Goal: Task Accomplishment & Management: Complete application form

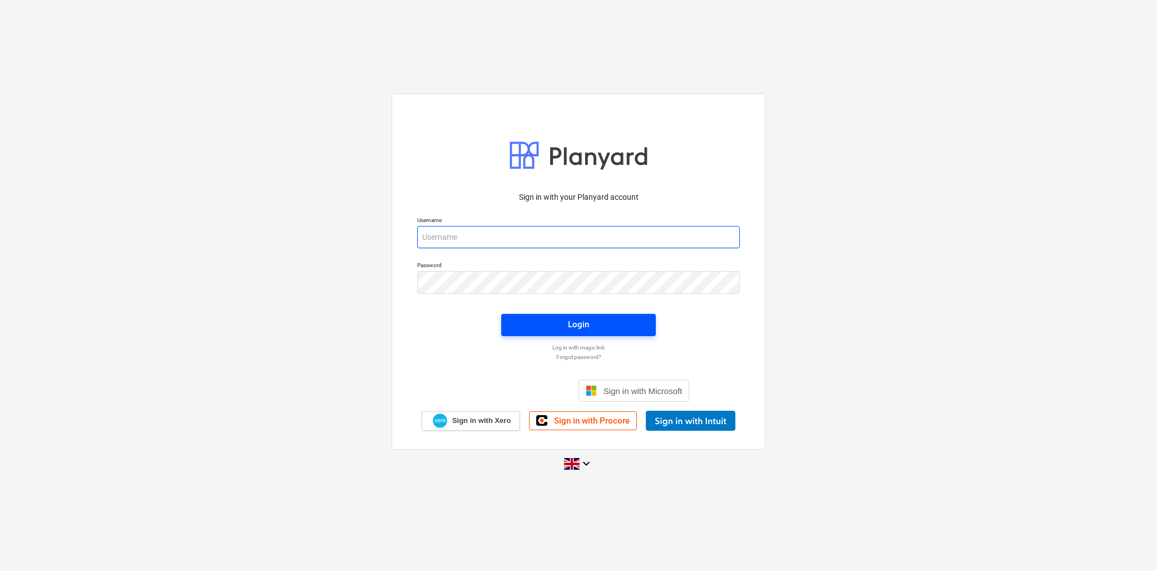
type input "[PERSON_NAME][EMAIL_ADDRESS][DOMAIN_NAME]"
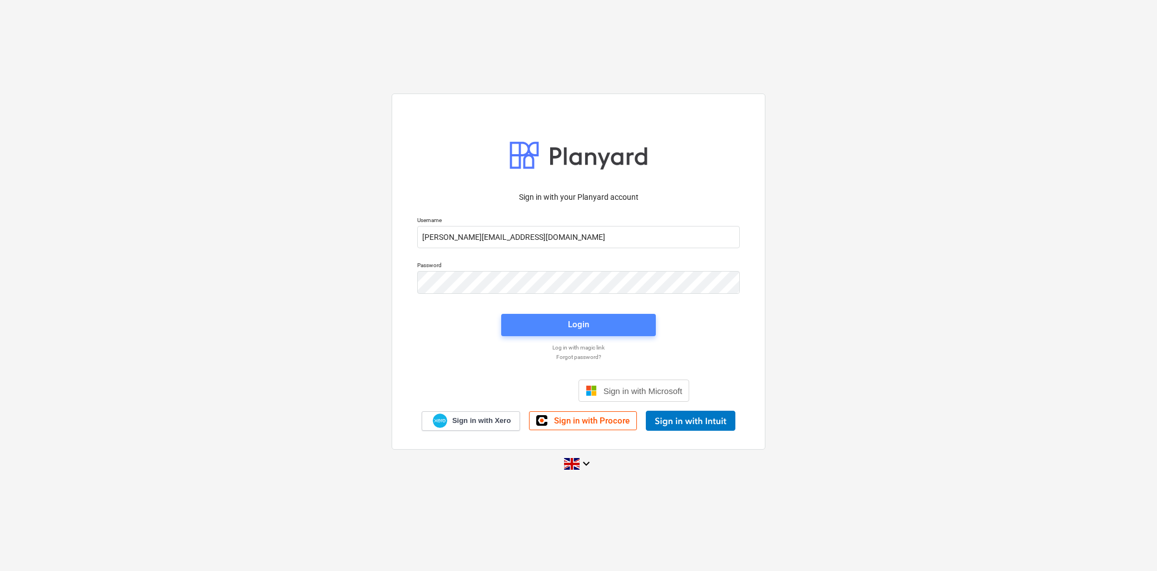
click at [528, 329] on span "Login" at bounding box center [578, 324] width 128 height 14
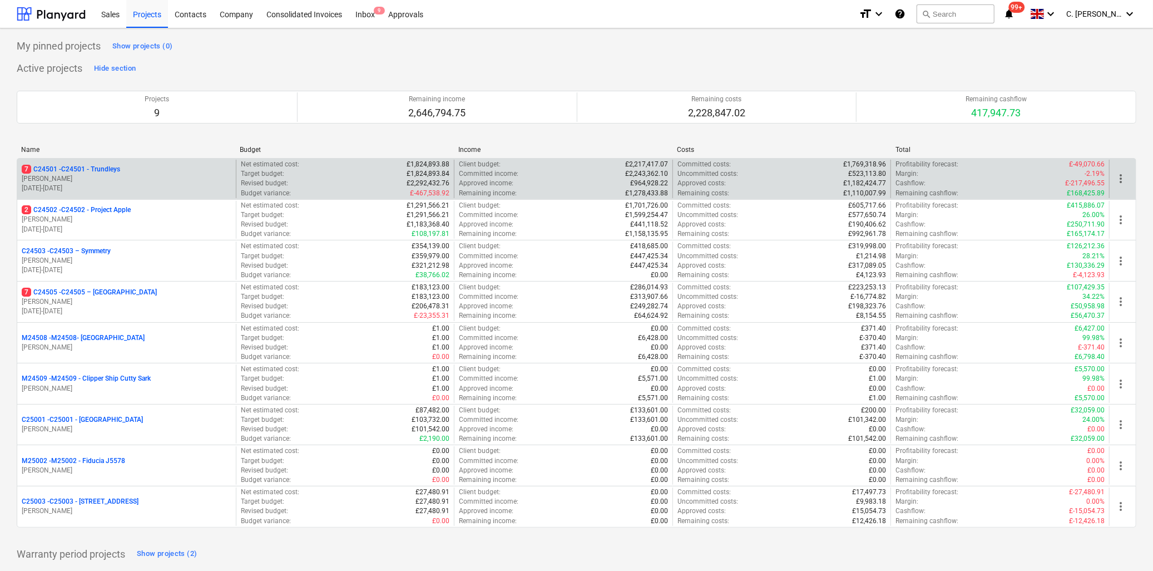
click at [101, 168] on p "7 C24501 - C24501 - Trundleys" at bounding box center [71, 169] width 98 height 9
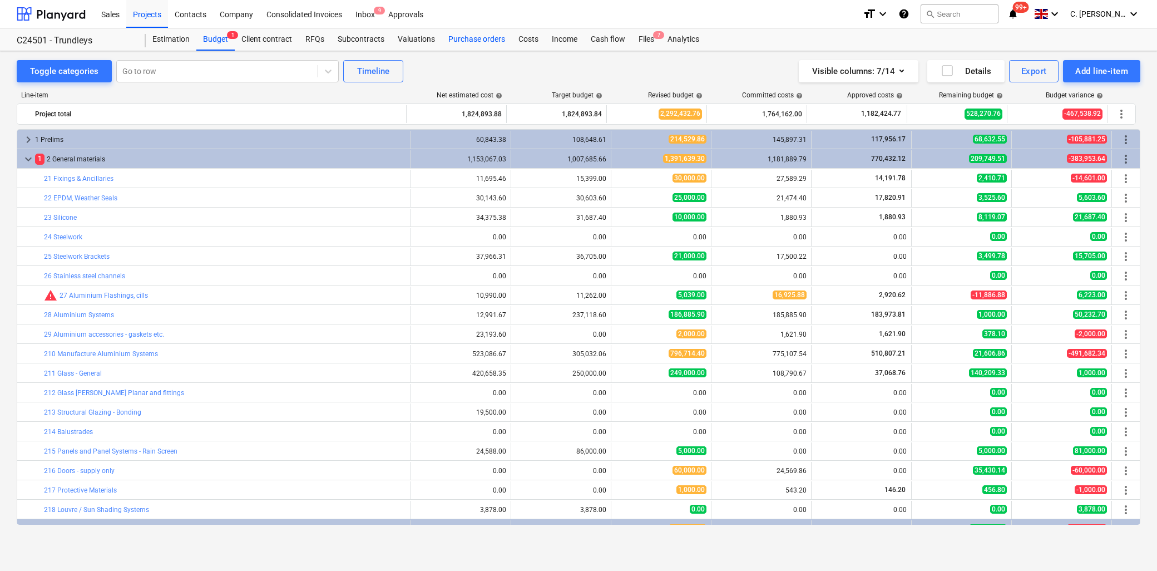
click at [473, 40] on div "Purchase orders" at bounding box center [477, 39] width 70 height 22
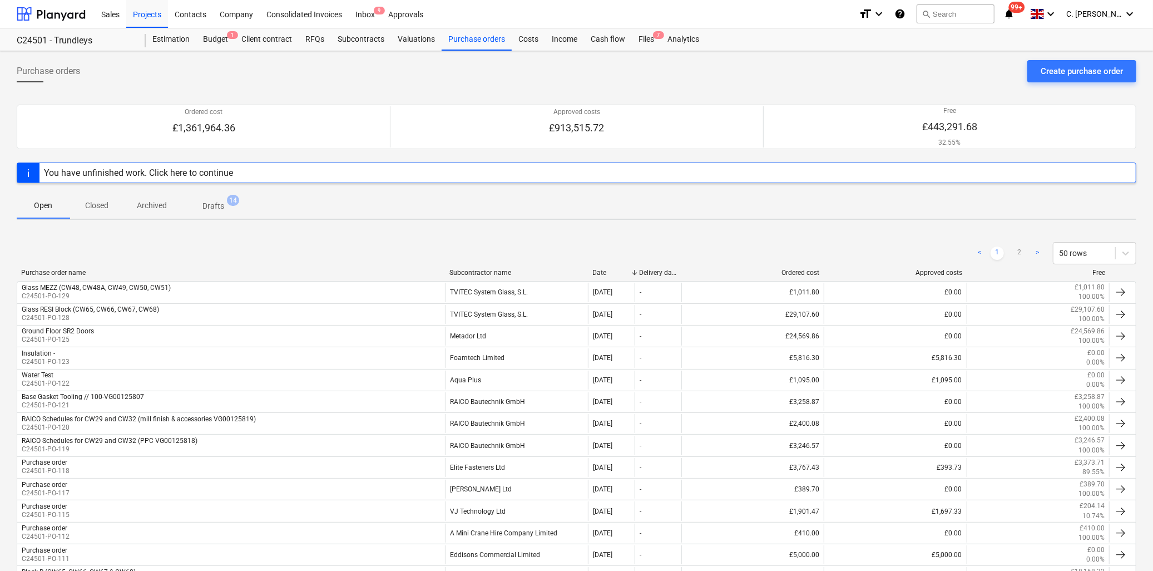
click at [498, 273] on div "Subcontractor name" at bounding box center [516, 273] width 134 height 8
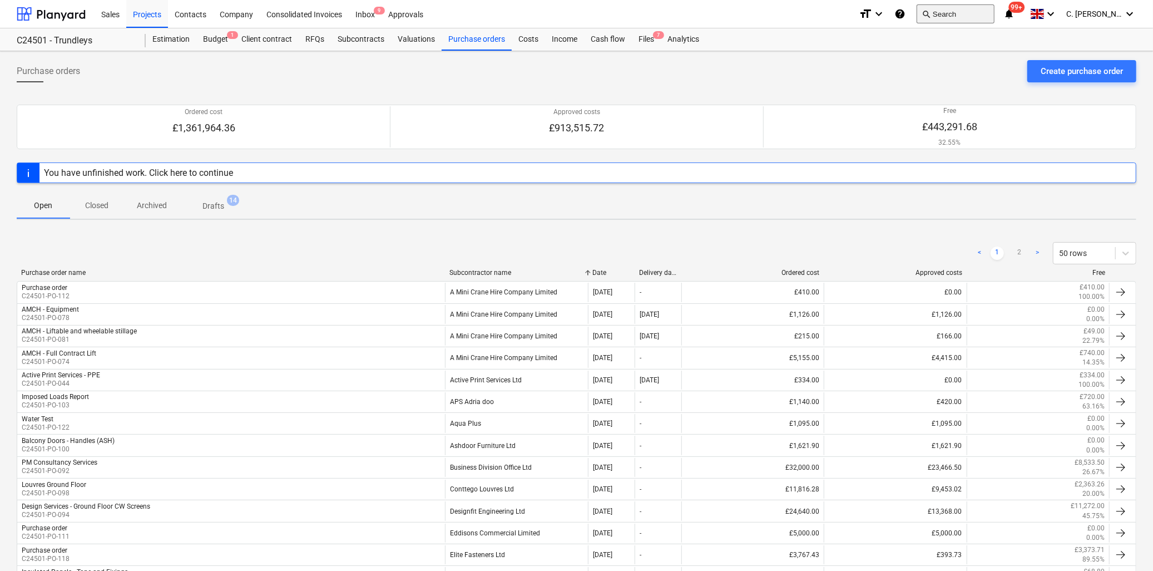
click at [942, 15] on button "search Search" at bounding box center [955, 13] width 78 height 19
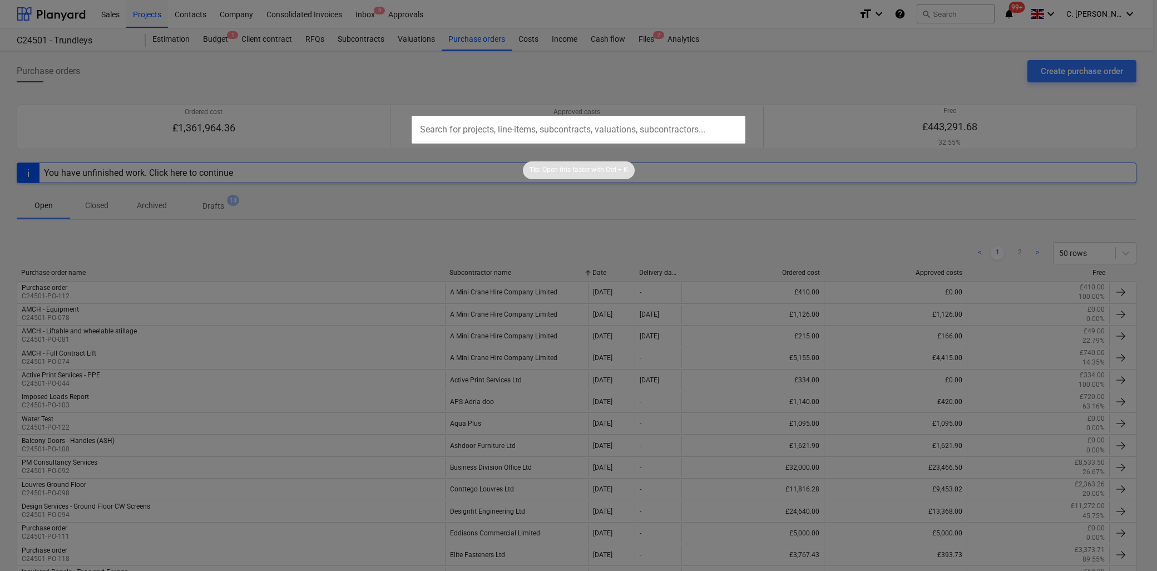
click at [508, 134] on input "text" at bounding box center [578, 130] width 334 height 28
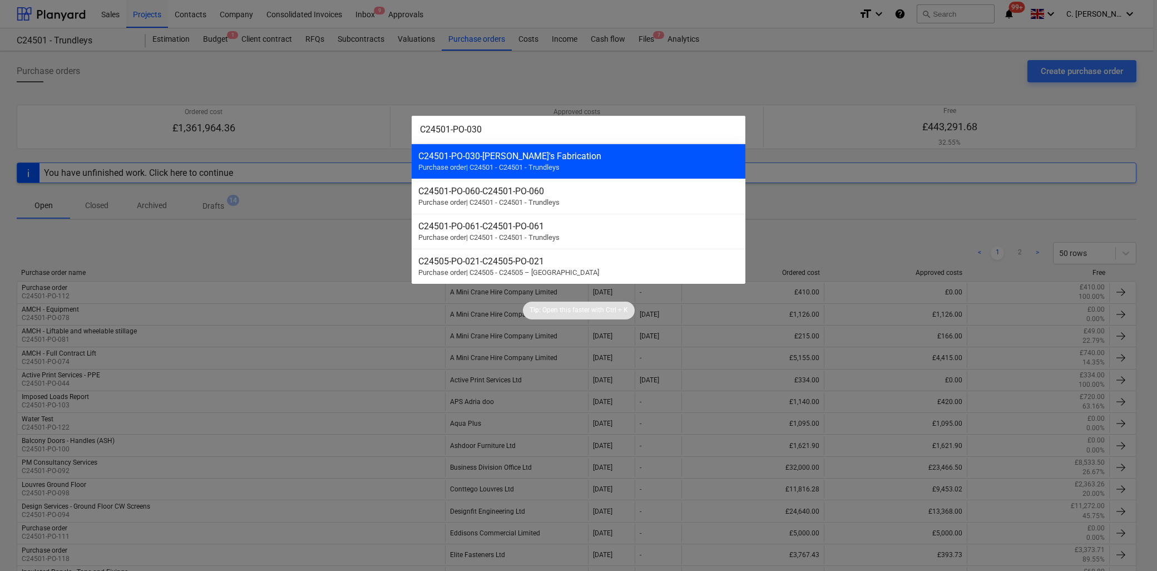
type input "C24501-PO-030"
click at [483, 160] on div "C24501-PO-030 - Trundley's Fabrication" at bounding box center [578, 156] width 320 height 11
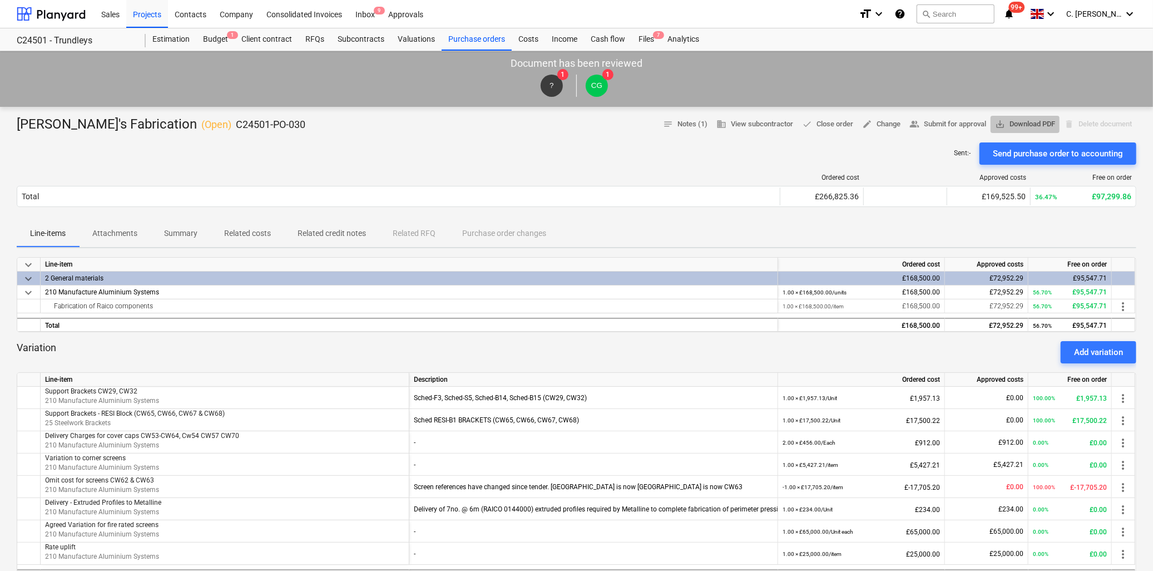
click at [1035, 126] on span "save_alt Download PDF" at bounding box center [1025, 124] width 60 height 13
click at [475, 34] on div "Purchase orders" at bounding box center [477, 39] width 70 height 22
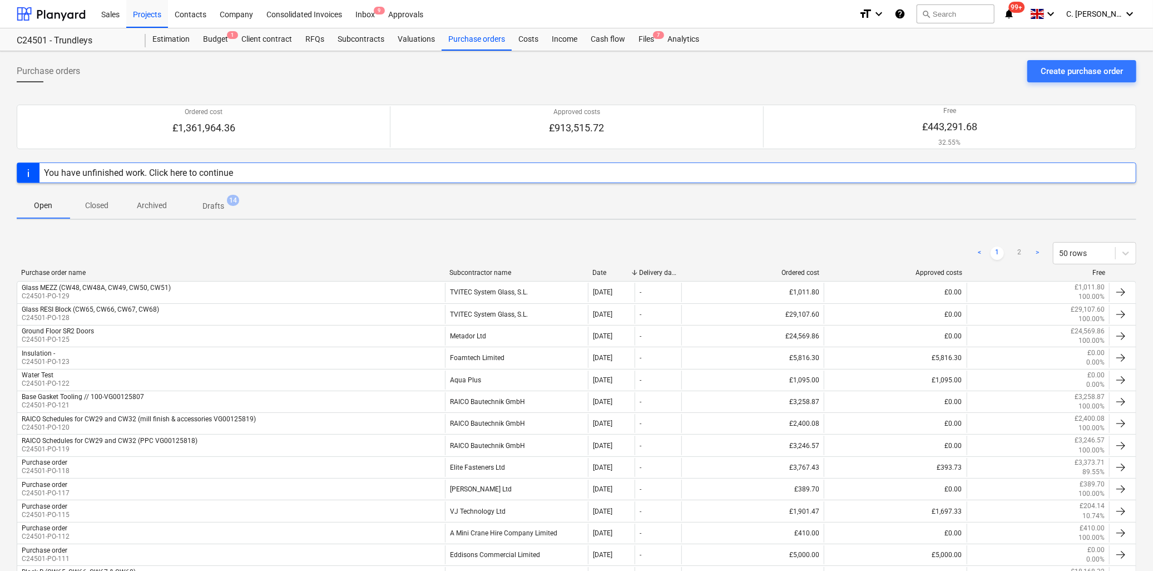
click at [443, 277] on div "Purchase order name Subcontractor name Date Delivery date Ordered cost Approved…" at bounding box center [576, 275] width 1119 height 12
click at [454, 271] on div at bounding box center [445, 273] width 20 height 8
click at [487, 273] on div "Subcontractor name" at bounding box center [516, 273] width 134 height 8
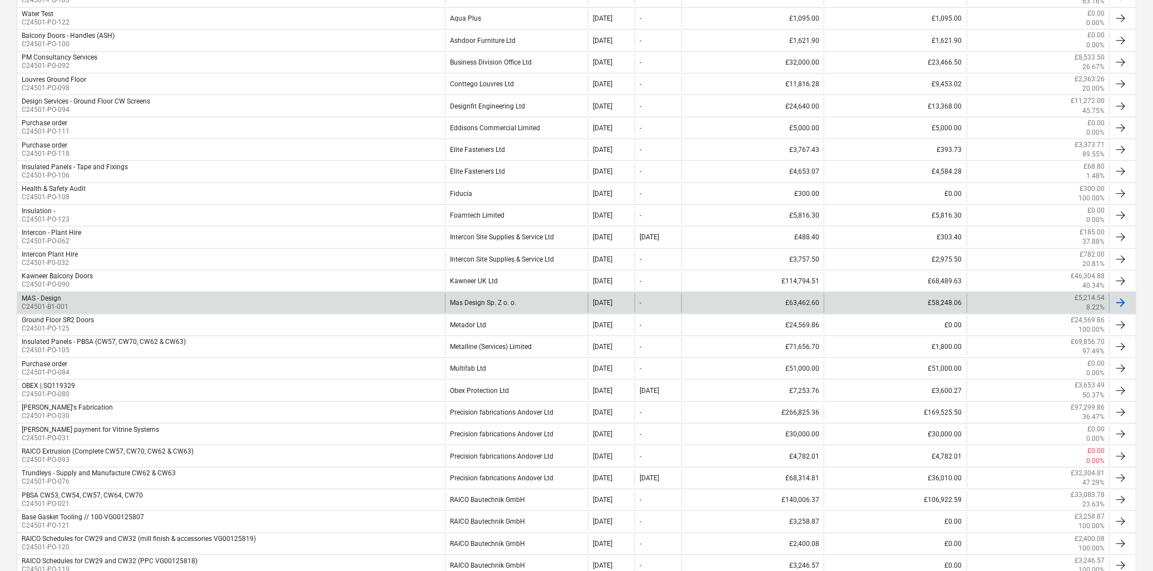
scroll to position [432, 0]
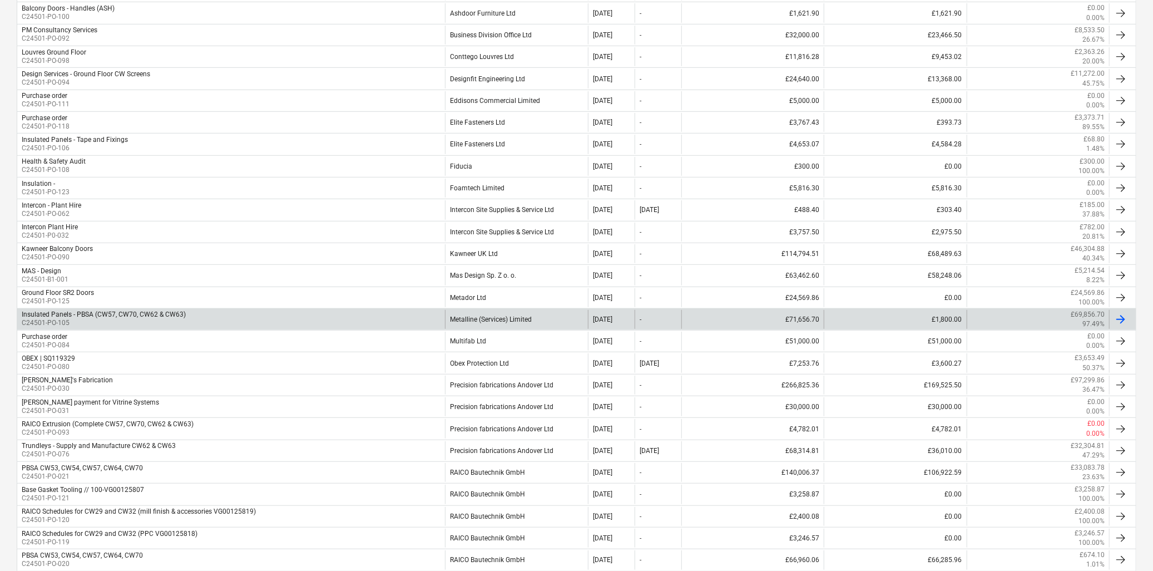
click at [493, 320] on div "Metalline (Services) Limited" at bounding box center [516, 319] width 142 height 19
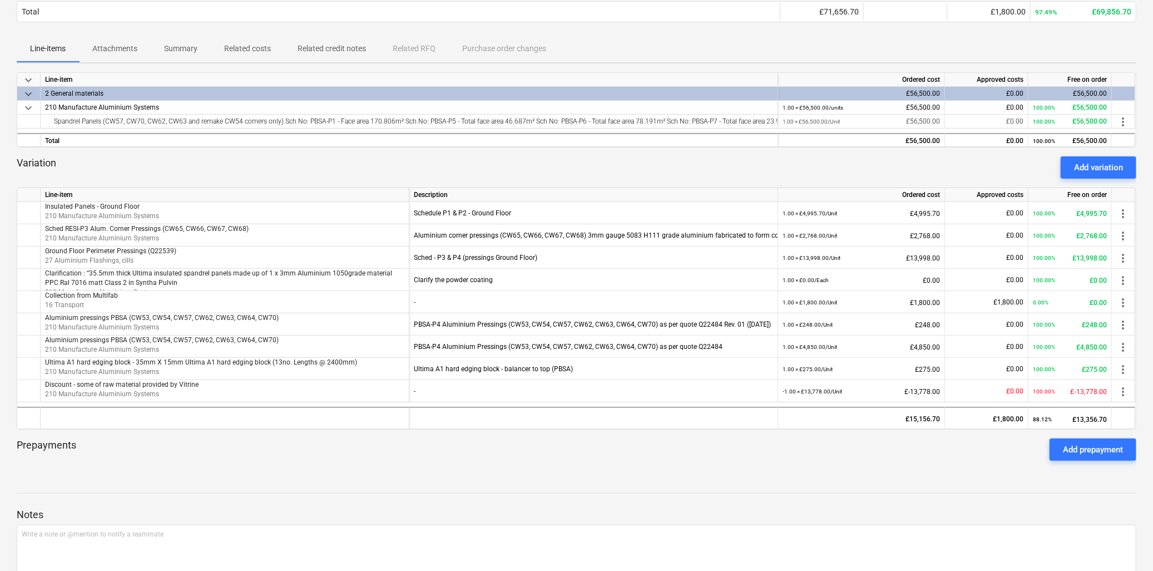
scroll to position [185, 0]
click at [1120, 164] on div "Add variation" at bounding box center [1098, 167] width 49 height 14
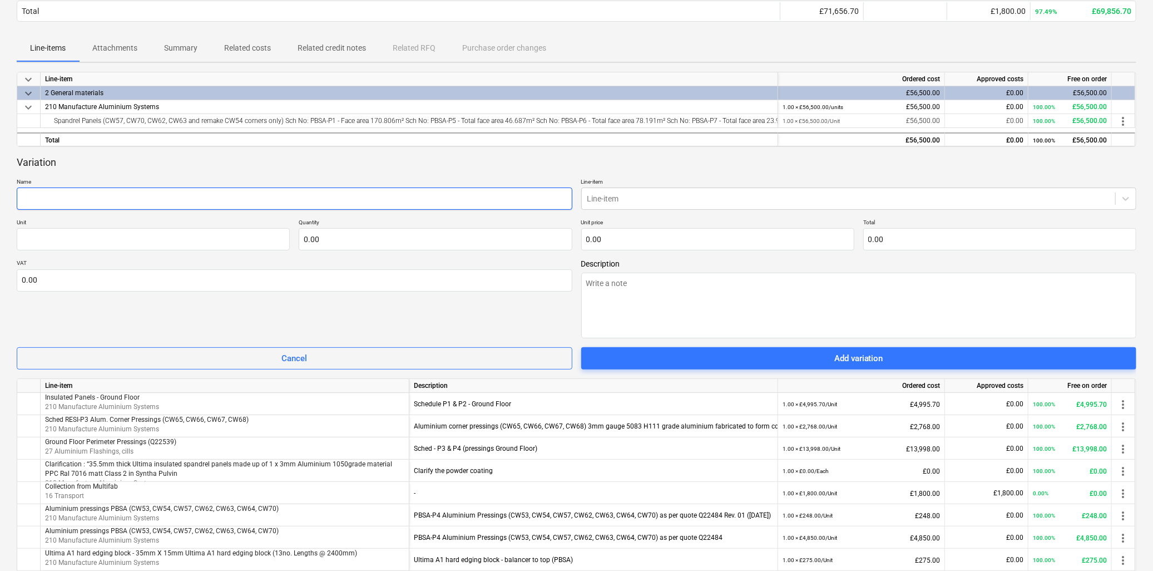
click at [43, 197] on input "text" at bounding box center [295, 198] width 556 height 22
click at [394, 194] on input "text" at bounding box center [295, 198] width 556 height 22
paste input "Spandrel panels (CW65, CW66, CW67, CW68)"
type textarea "x"
type input "Spandrel panels (CW65, CW66, CW67, CW68)"
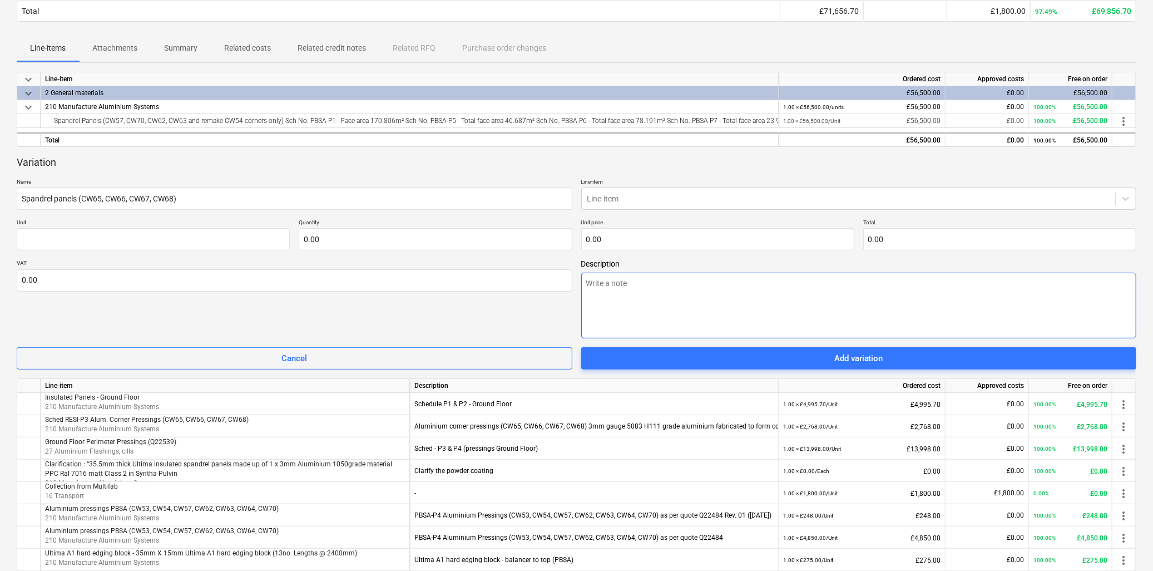
click at [623, 286] on textarea at bounding box center [859, 305] width 556 height 66
paste textarea "Spandrel panels (CW65, CW66, CW67, CW68)"
type textarea "x"
type textarea "Spandrel panels (CW65, CW66, CW67, CW68)"
click at [584, 285] on textarea "Spandrel panels (CW65, CW66, CW67, CW68)" at bounding box center [859, 305] width 556 height 66
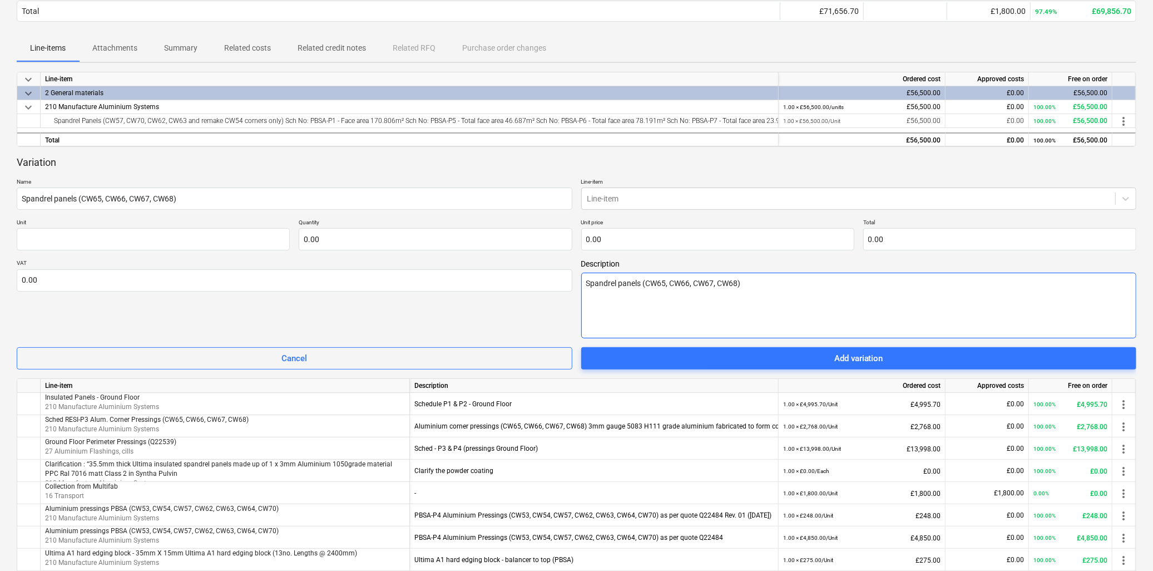
type textarea "x"
type textarea "RSpandrel panels (CW65, CW66, CW67, CW68)"
type textarea "x"
type textarea "RESpandrel panels (CW65, CW66, CW67, CW68)"
type textarea "x"
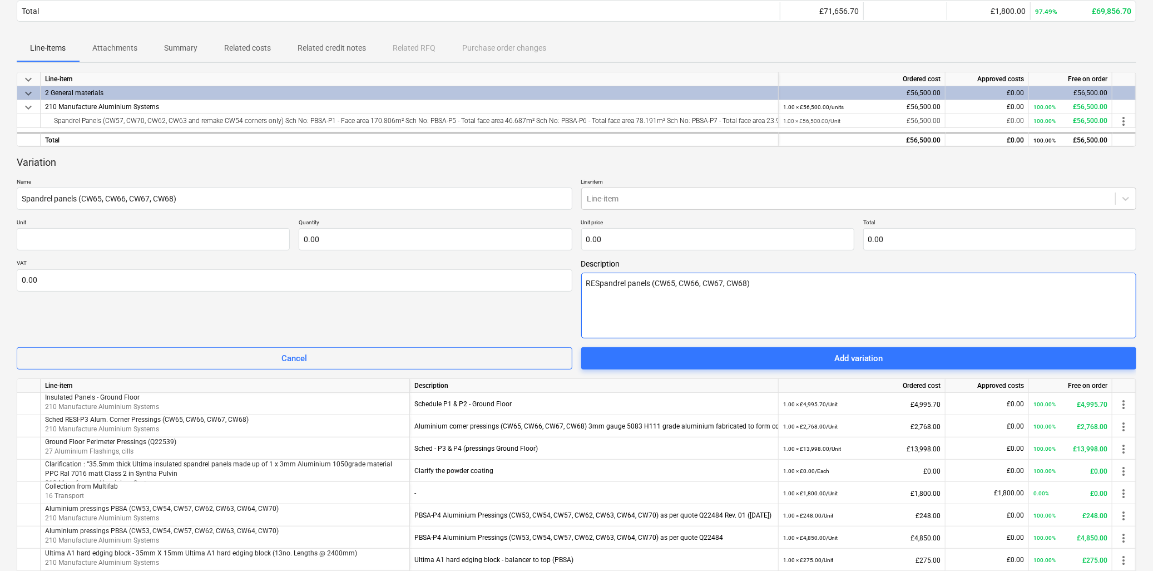
type textarea "RESSpandrel panels (CW65, CW66, CW67, CW68)"
type textarea "x"
type textarea "RESISpandrel panels (CW65, CW66, CW67, CW68)"
type textarea "x"
type textarea "RESI-Spandrel panels (CW65, CW66, CW67, CW68)"
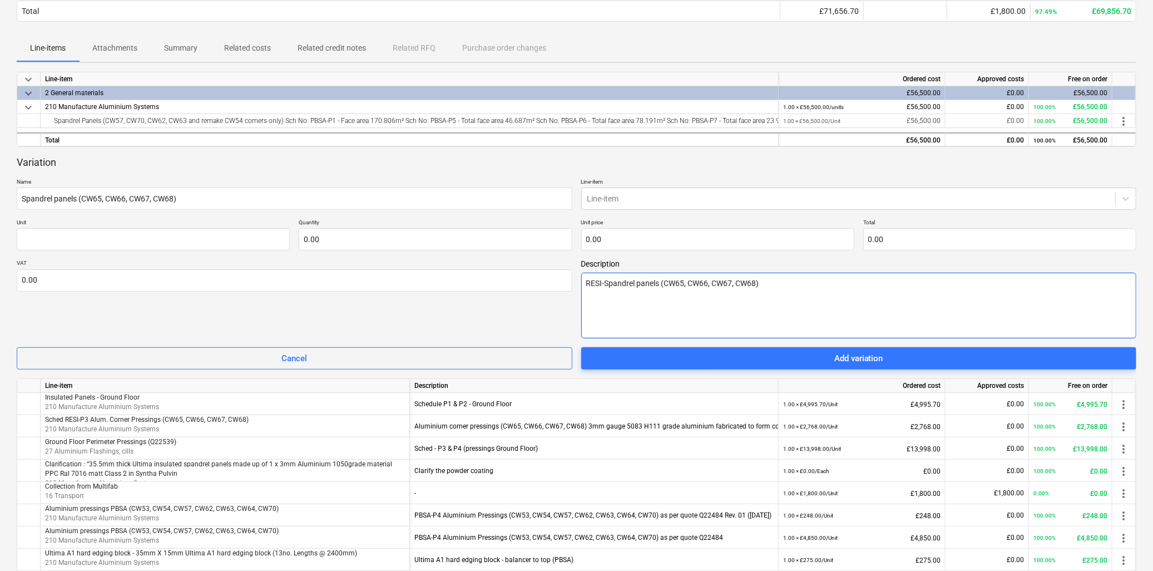
type textarea "x"
type textarea "RESI-PSpandrel panels (CW65, CW66, CW67, CW68)"
type textarea "x"
type textarea "RESI-P1Spandrel panels (CW65, CW66, CW67, CW68)"
type textarea "x"
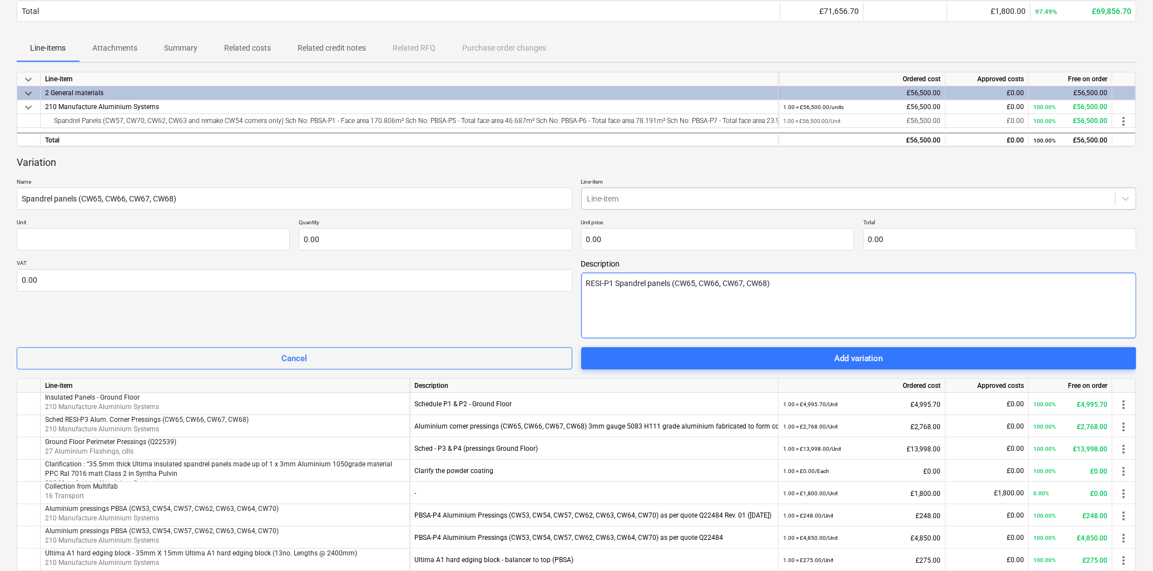
type textarea "RESI-P1 Spandrel panels (CW65, CW66, CW67, CW68)"
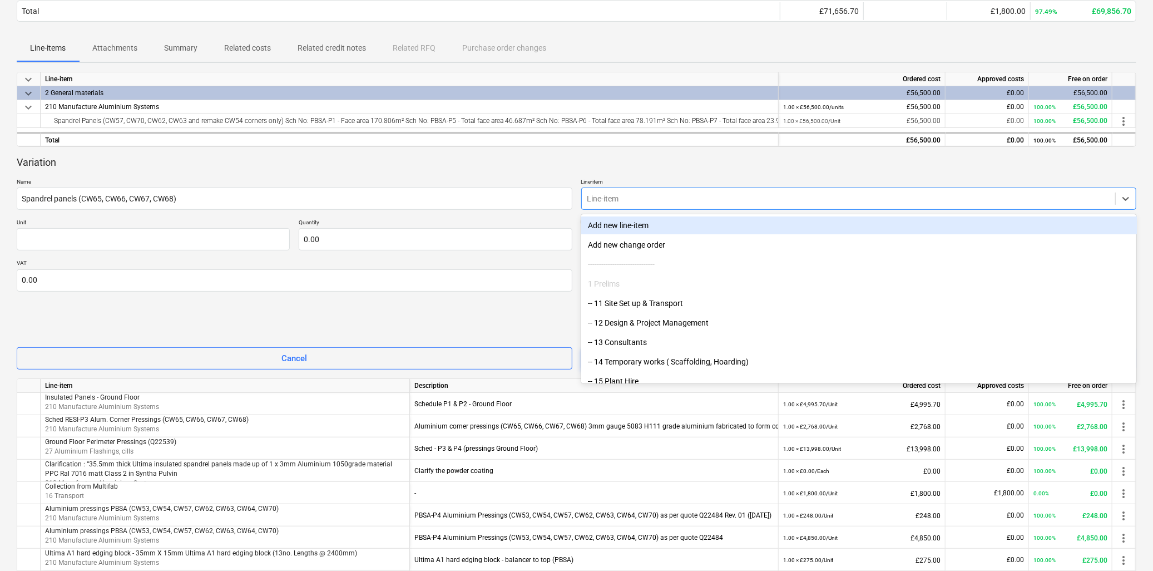
click at [666, 201] on div at bounding box center [848, 198] width 523 height 11
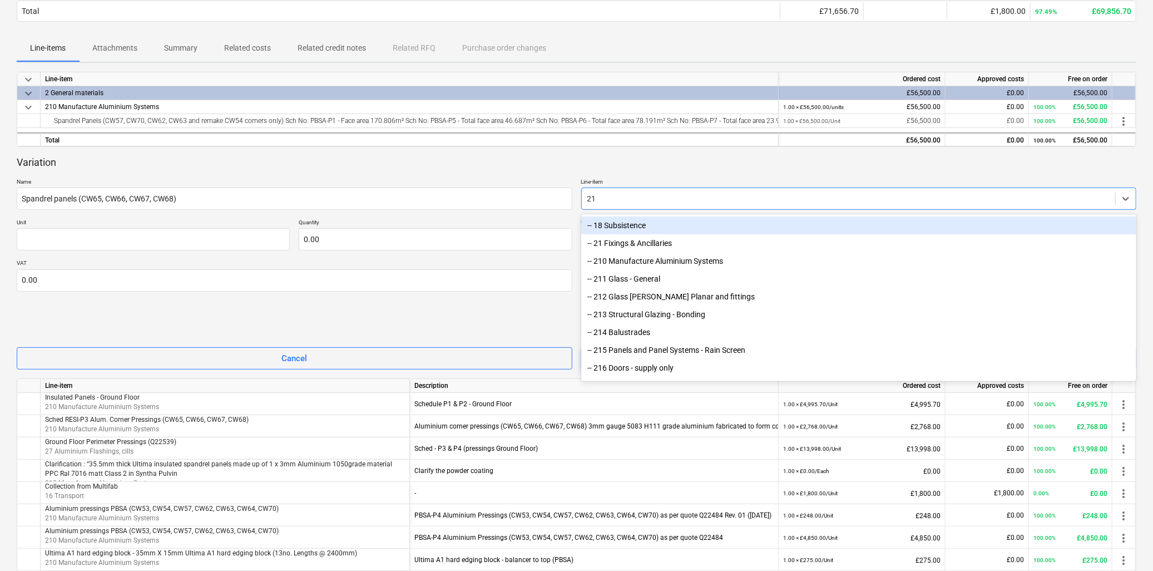
type input "210"
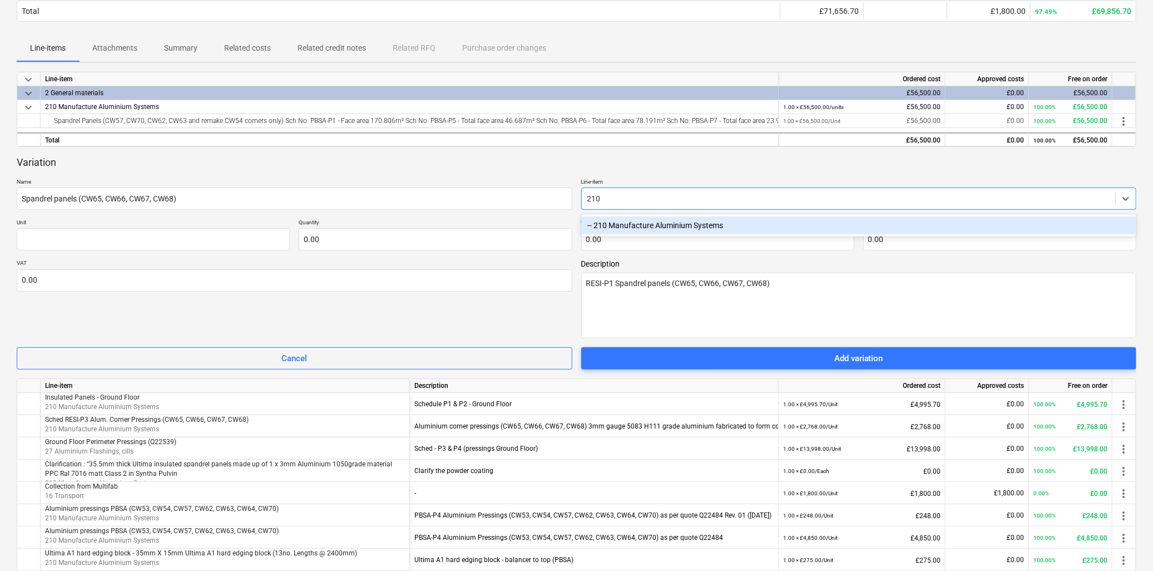
click at [674, 224] on div "-- 210 Manufacture Aluminium Systems" at bounding box center [859, 225] width 556 height 18
type textarea "x"
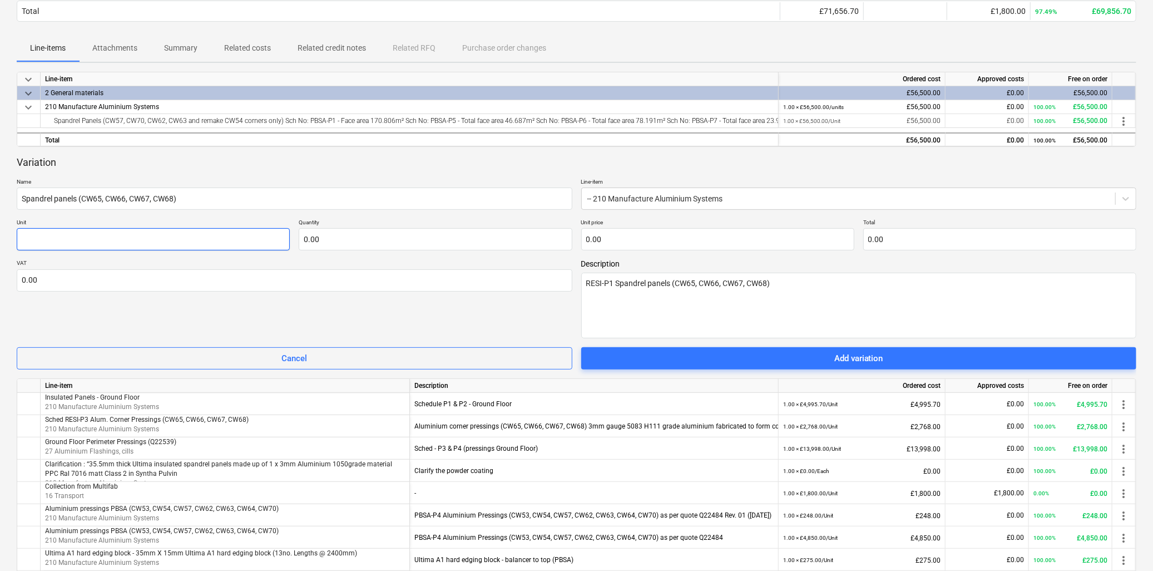
click at [71, 240] on input "text" at bounding box center [153, 239] width 273 height 22
type textarea "x"
type input "U"
type textarea "x"
type input "Un"
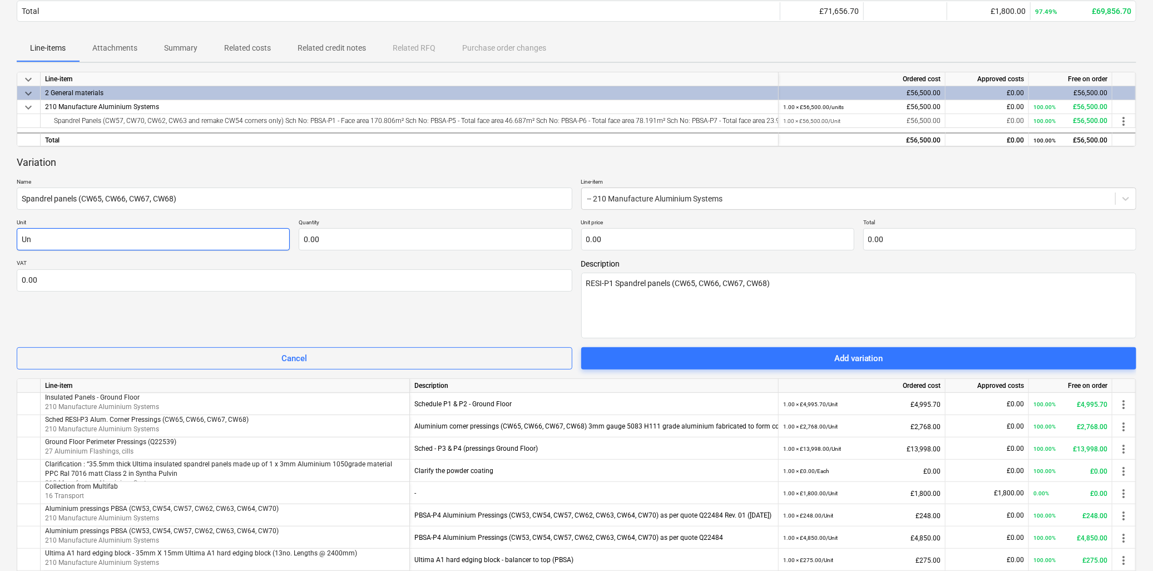
type textarea "x"
type input "Uni"
type textarea "x"
type input "Unit"
click at [376, 242] on input "text" at bounding box center [435, 239] width 273 height 22
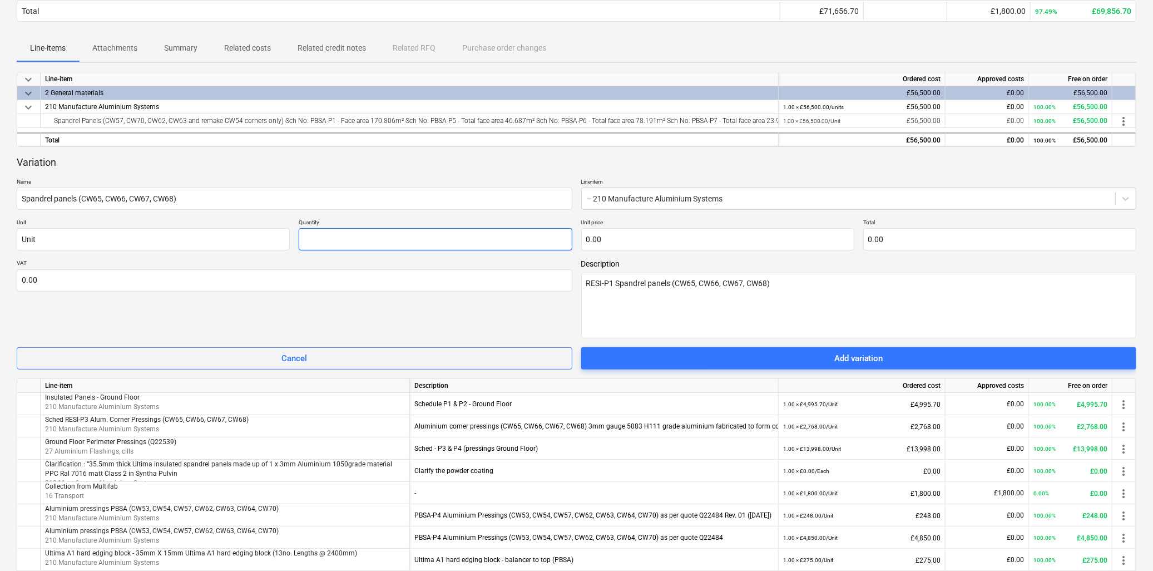
type textarea "x"
type input "1.00"
click at [613, 235] on input "text" at bounding box center [717, 239] width 273 height 22
type input "0.00"
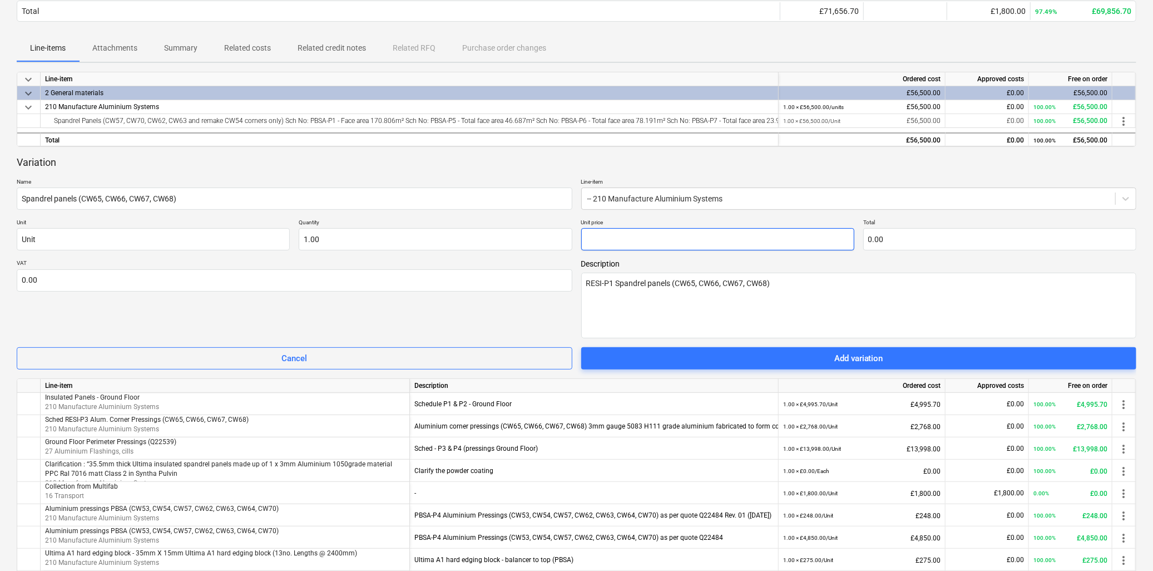
click at [703, 243] on input "text" at bounding box center [717, 239] width 273 height 22
type textarea "x"
type input "1"
type input "1.00"
type textarea "x"
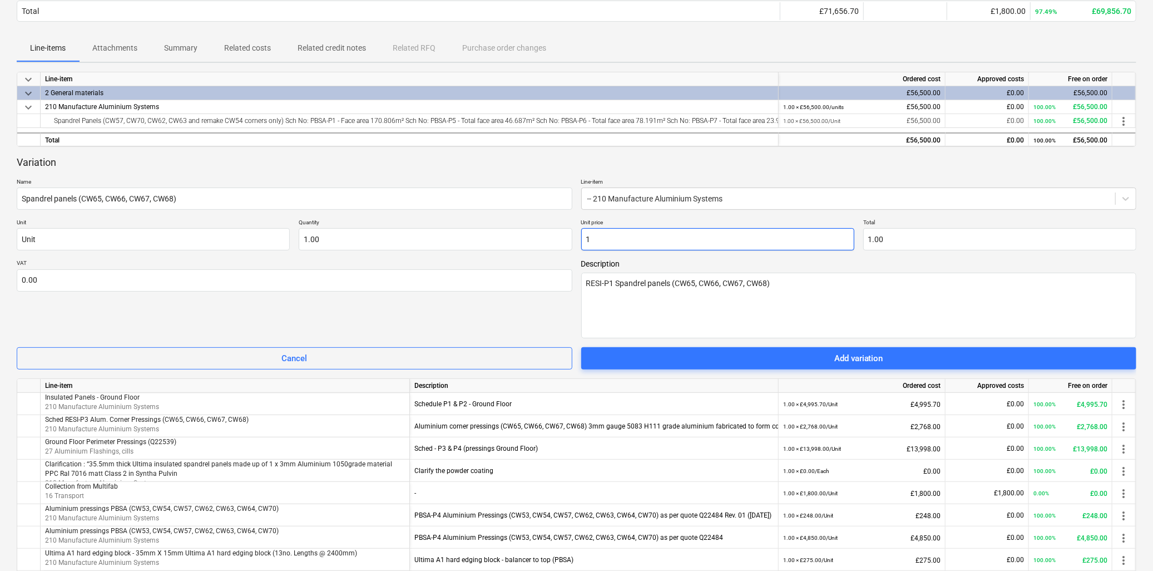
type input "18"
type input "18.00"
type textarea "x"
type input "189"
type input "189.00"
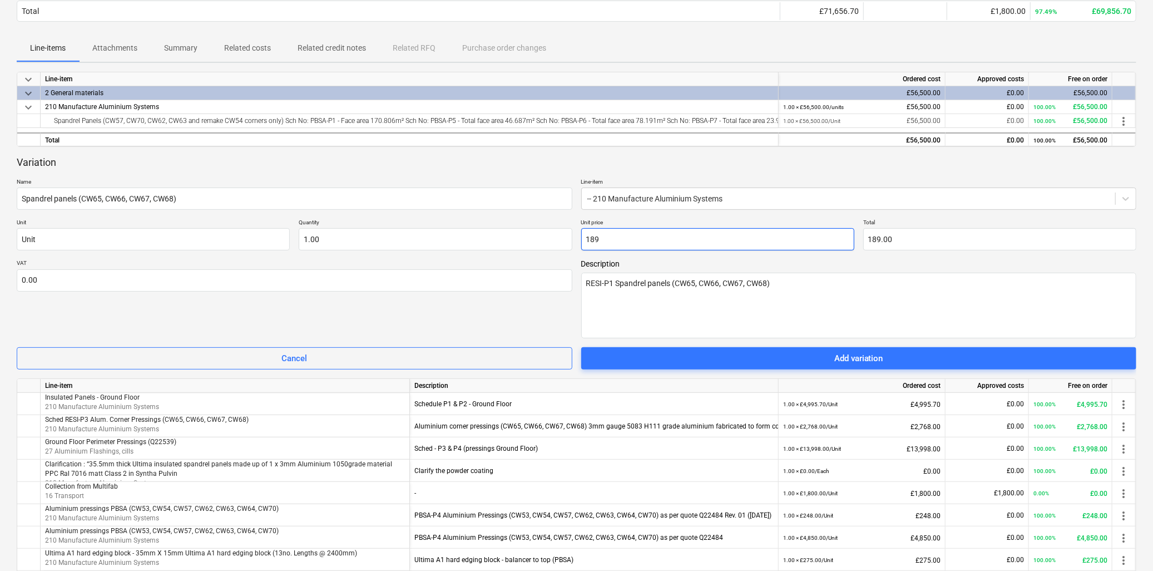
type textarea "x"
type input "1895"
type input "1,895.00"
type textarea "x"
type input "18950"
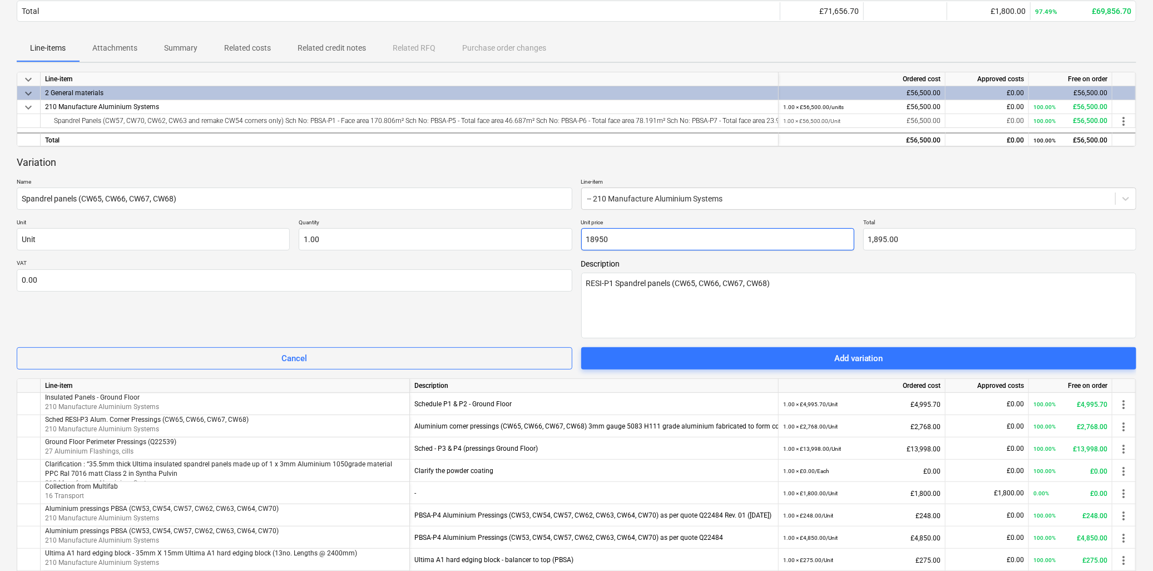
type input "18,950.00"
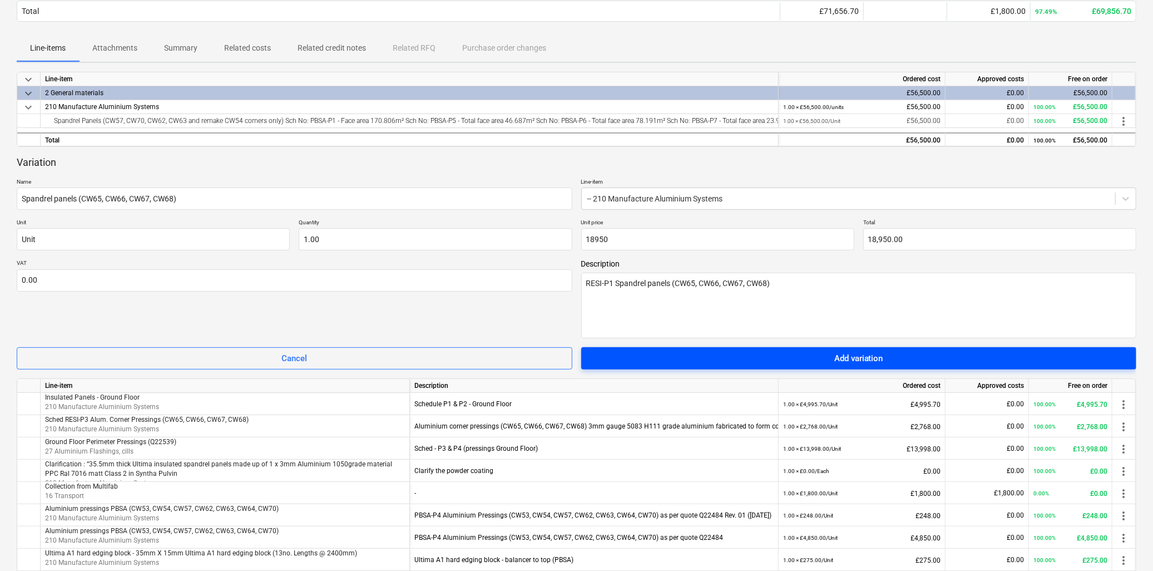
type input "18,950.00"
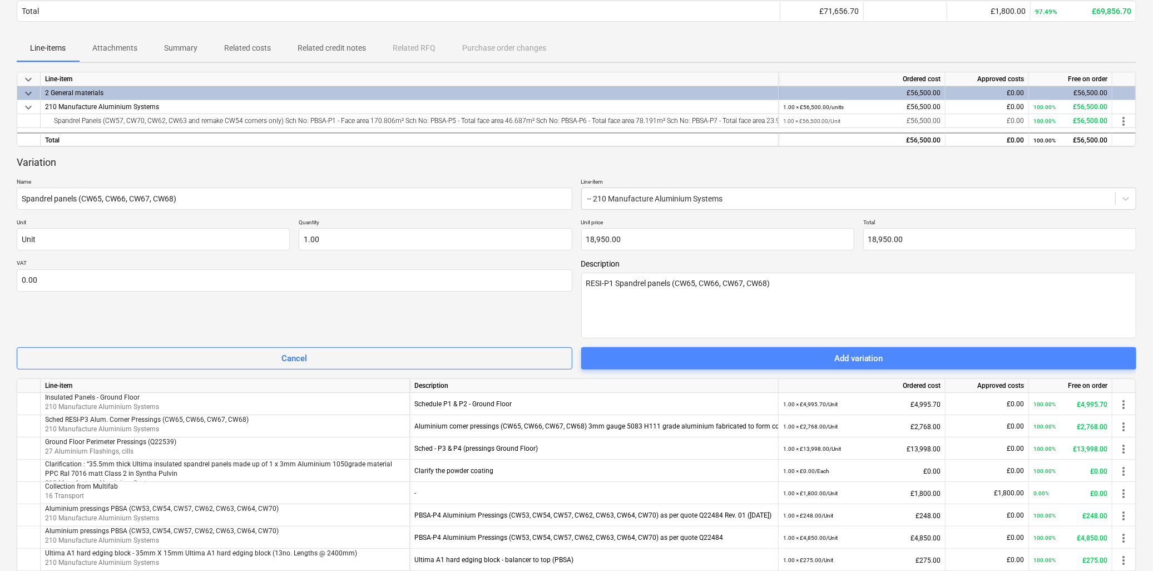
click at [902, 357] on span "Add variation" at bounding box center [858, 358] width 529 height 14
type textarea "x"
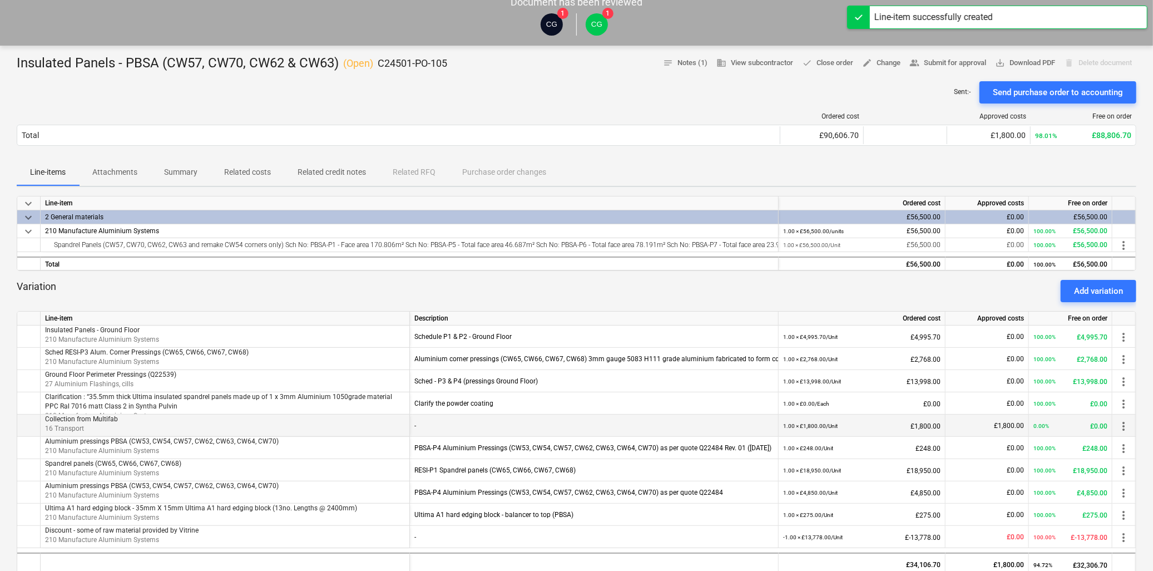
scroll to position [0, 0]
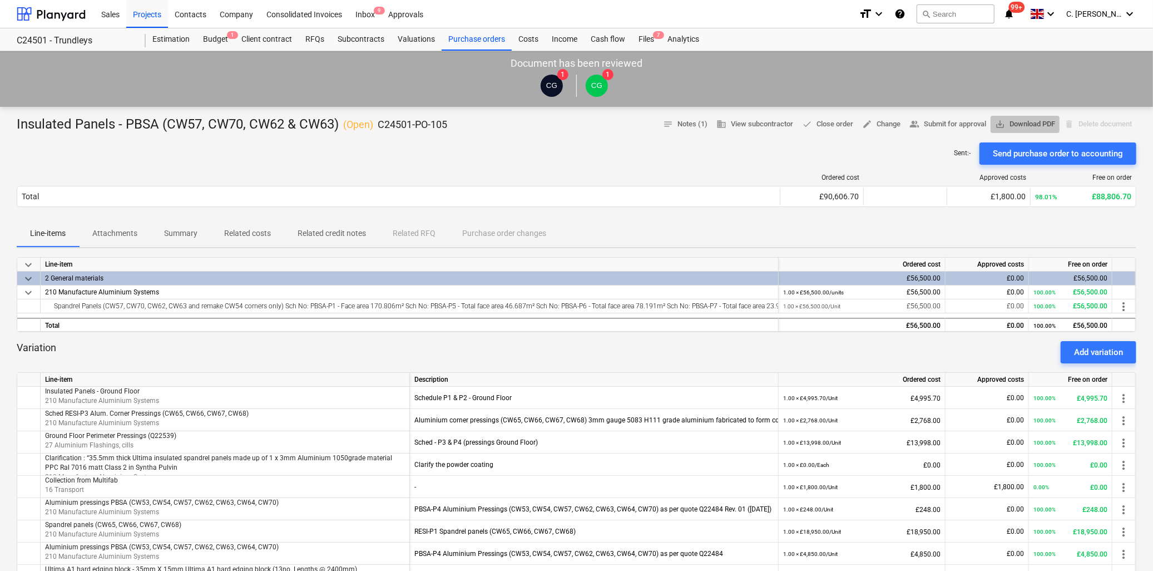
click at [1021, 118] on span "save_alt Download PDF" at bounding box center [1025, 124] width 60 height 13
